Goal: Transaction & Acquisition: Subscribe to service/newsletter

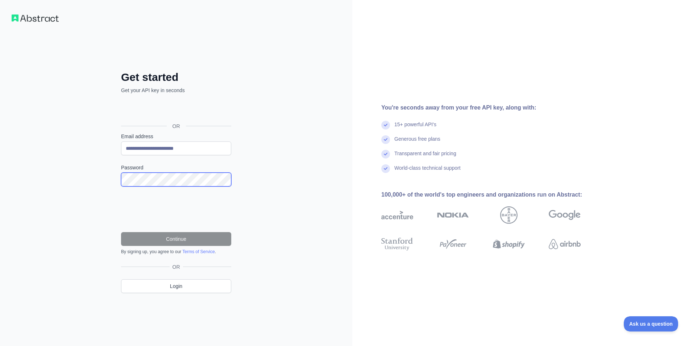
click at [0, 147] on html "**********" at bounding box center [346, 173] width 693 height 346
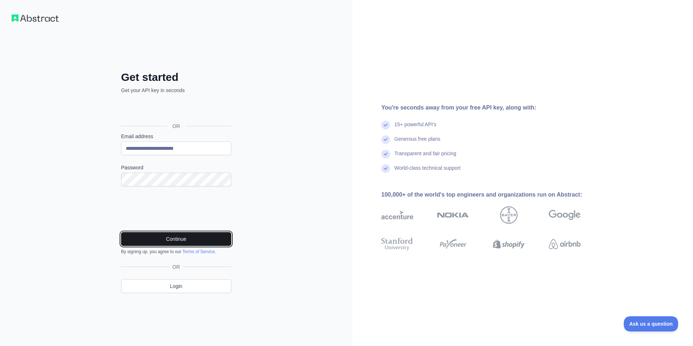
click at [185, 239] on button "Continue" at bounding box center [176, 239] width 110 height 14
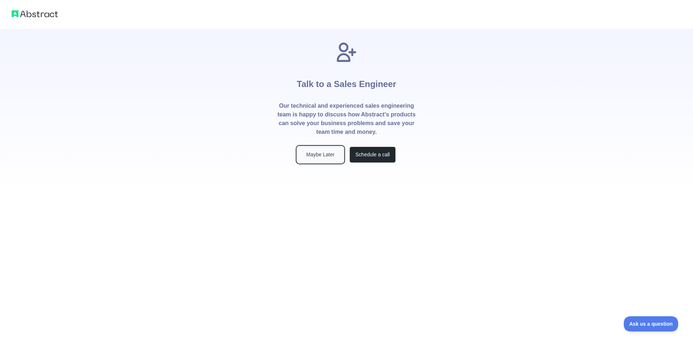
click at [322, 157] on button "Maybe Later" at bounding box center [320, 154] width 46 height 16
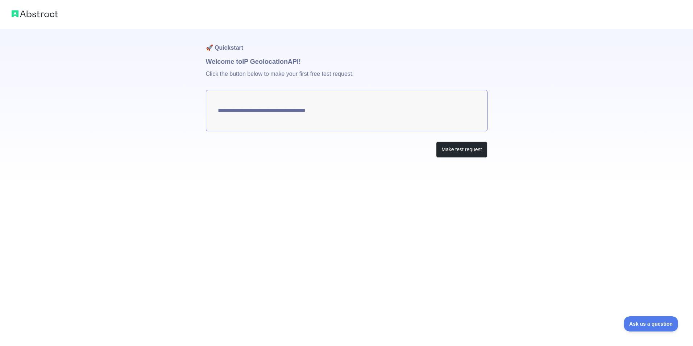
type textarea "**********"
click at [465, 154] on button "Make test request" at bounding box center [461, 149] width 51 height 16
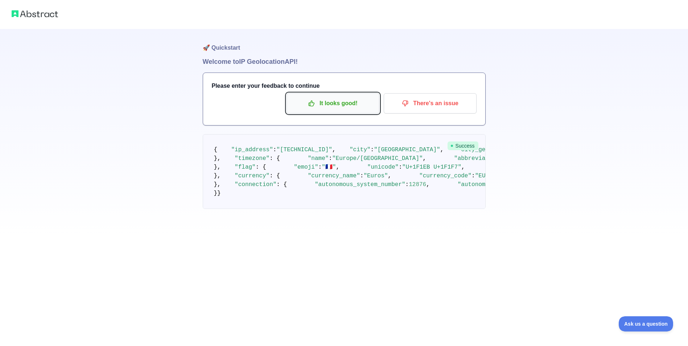
click at [336, 103] on p "It looks good!" at bounding box center [333, 103] width 82 height 12
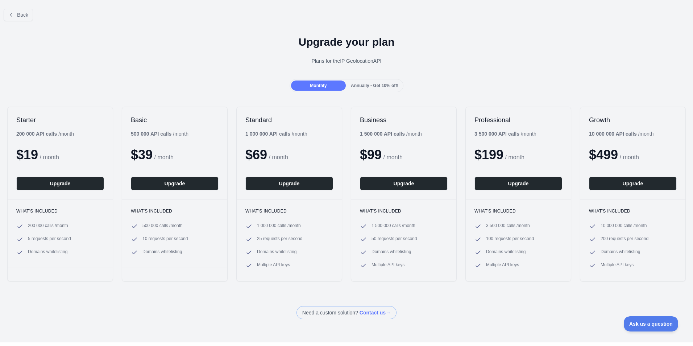
drag, startPoint x: 311, startPoint y: 62, endPoint x: 387, endPoint y: 62, distance: 76.1
click at [387, 62] on div "Plans for the IP Geolocation API" at bounding box center [347, 60] width 682 height 7
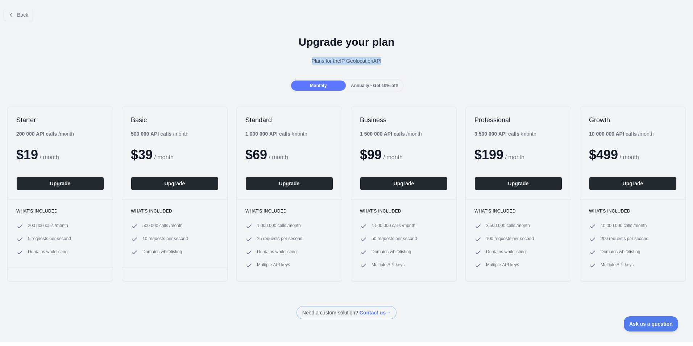
click at [452, 69] on div "Upgrade your plan Plans for the IP Geolocation API" at bounding box center [346, 53] width 693 height 52
click at [19, 16] on span "Back" at bounding box center [22, 15] width 11 height 6
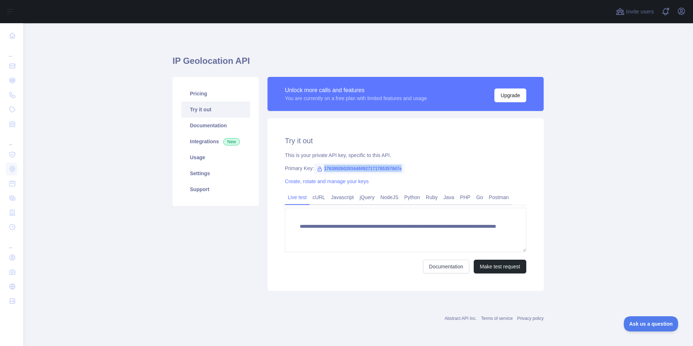
drag, startPoint x: 355, startPoint y: 170, endPoint x: 377, endPoint y: 149, distance: 30.3
click at [324, 168] on div "Primary Key: 1763992602934d60927171785357847e" at bounding box center [405, 168] width 241 height 7
copy span "763992602934d60927171785357847e"
drag, startPoint x: 322, startPoint y: 168, endPoint x: 410, endPoint y: 168, distance: 87.4
click at [410, 168] on div "Primary Key: 1763992602934d60927171785357847e" at bounding box center [405, 168] width 241 height 7
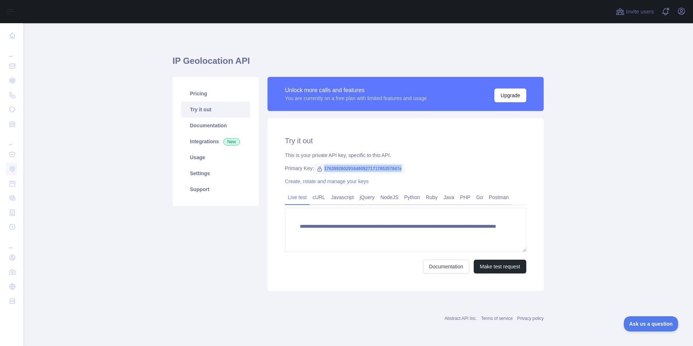
copy span "1763992602934d60927171785357847e"
click at [318, 197] on link "cURL" at bounding box center [319, 197] width 18 height 12
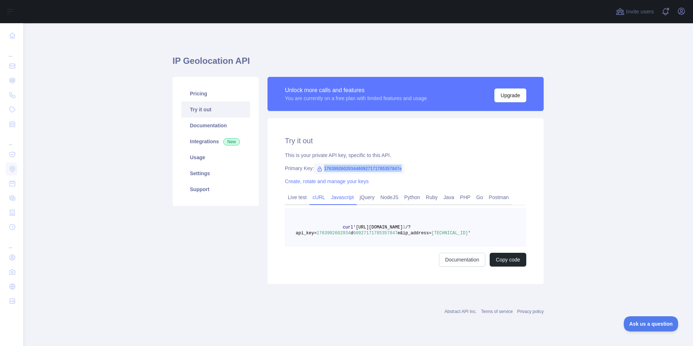
click at [334, 197] on link "Javascript" at bounding box center [342, 197] width 29 height 12
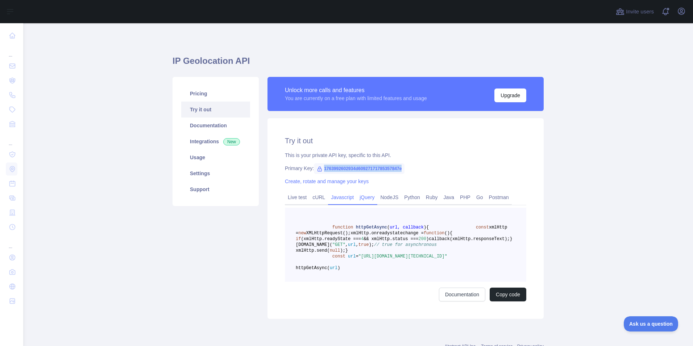
click at [357, 198] on link "jQuery" at bounding box center [367, 197] width 21 height 12
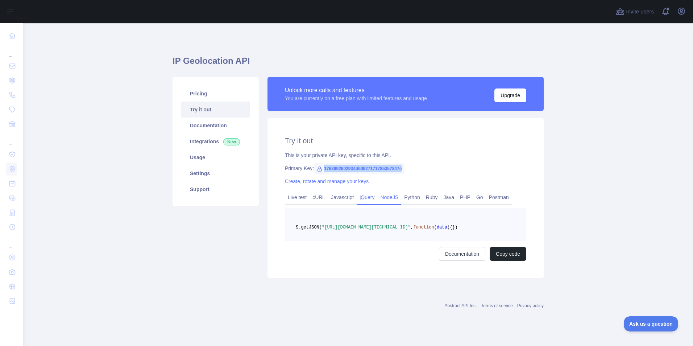
click at [386, 202] on link "NodeJS" at bounding box center [389, 197] width 24 height 12
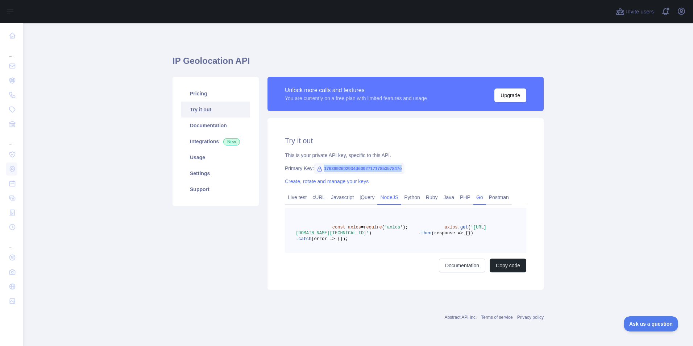
click at [473, 201] on link "Go" at bounding box center [479, 197] width 13 height 12
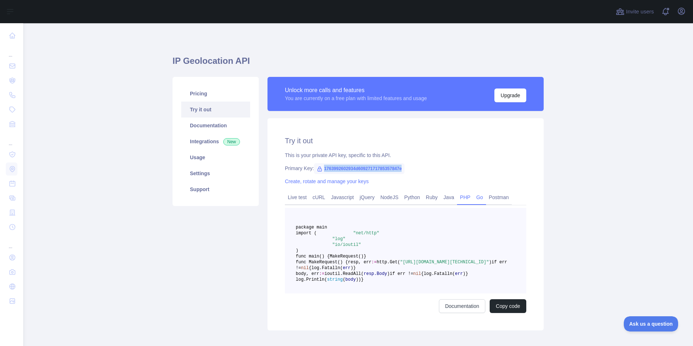
click at [460, 198] on link "PHP" at bounding box center [465, 197] width 16 height 12
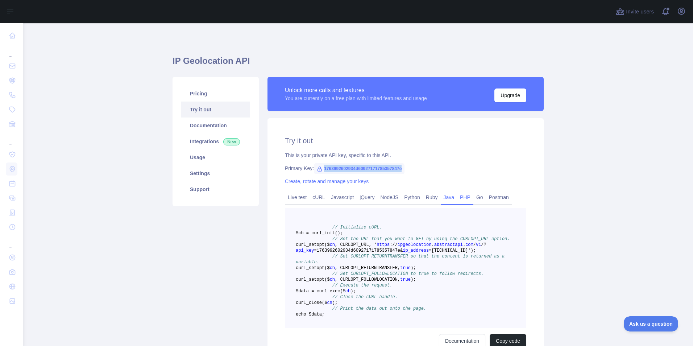
click at [441, 200] on link "Java" at bounding box center [449, 197] width 17 height 12
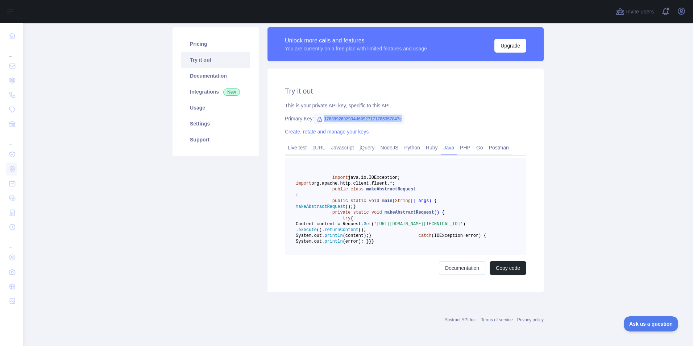
scroll to position [64, 0]
click at [497, 142] on link "Postman" at bounding box center [499, 148] width 26 height 12
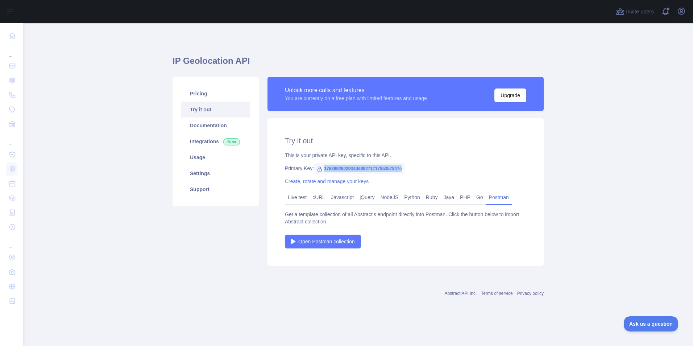
scroll to position [0, 0]
click at [475, 196] on link "Go" at bounding box center [479, 197] width 13 height 12
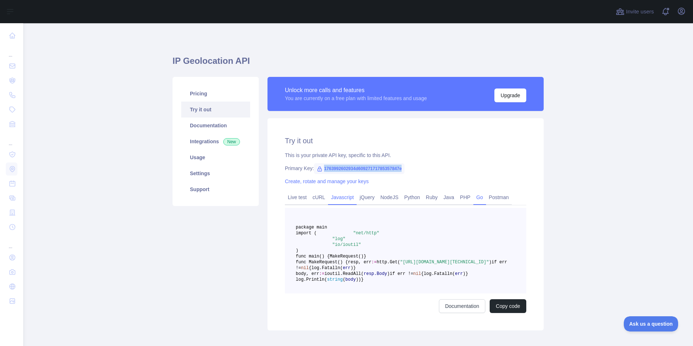
click at [341, 194] on link "Javascript" at bounding box center [342, 197] width 29 height 12
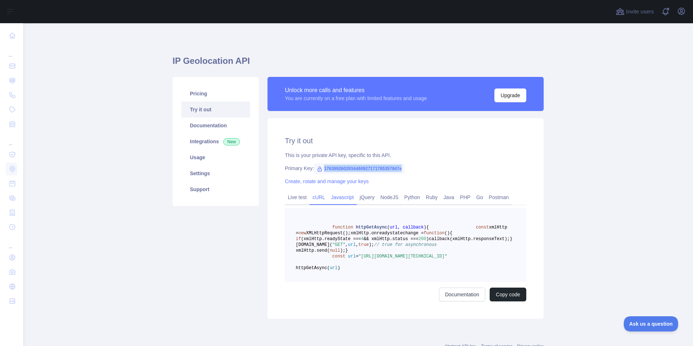
click at [318, 198] on link "cURL" at bounding box center [319, 197] width 18 height 12
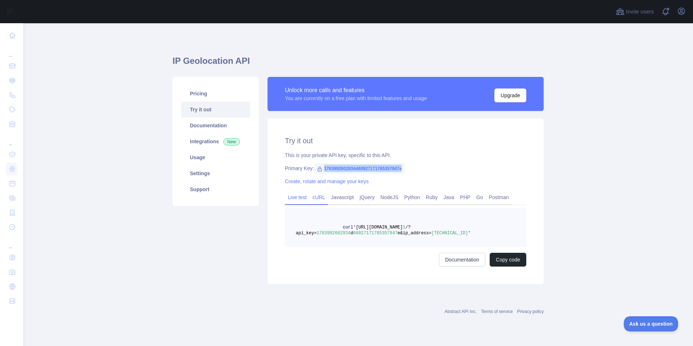
click at [301, 200] on link "Live test" at bounding box center [297, 197] width 25 height 12
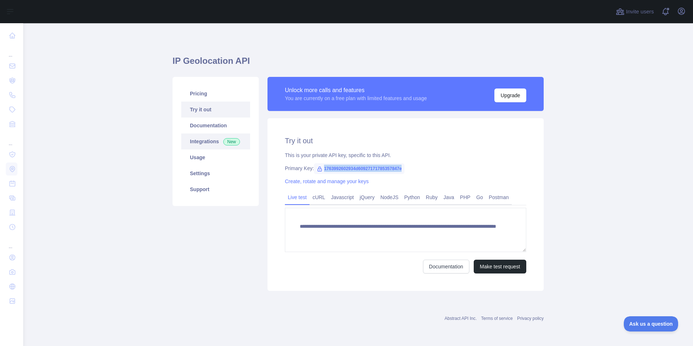
click at [196, 141] on link "Integrations New" at bounding box center [215, 141] width 69 height 16
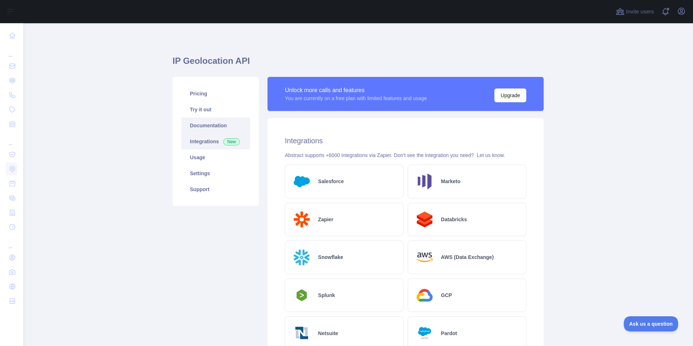
click at [215, 123] on link "Documentation" at bounding box center [215, 125] width 69 height 16
